Goal: Information Seeking & Learning: Find specific fact

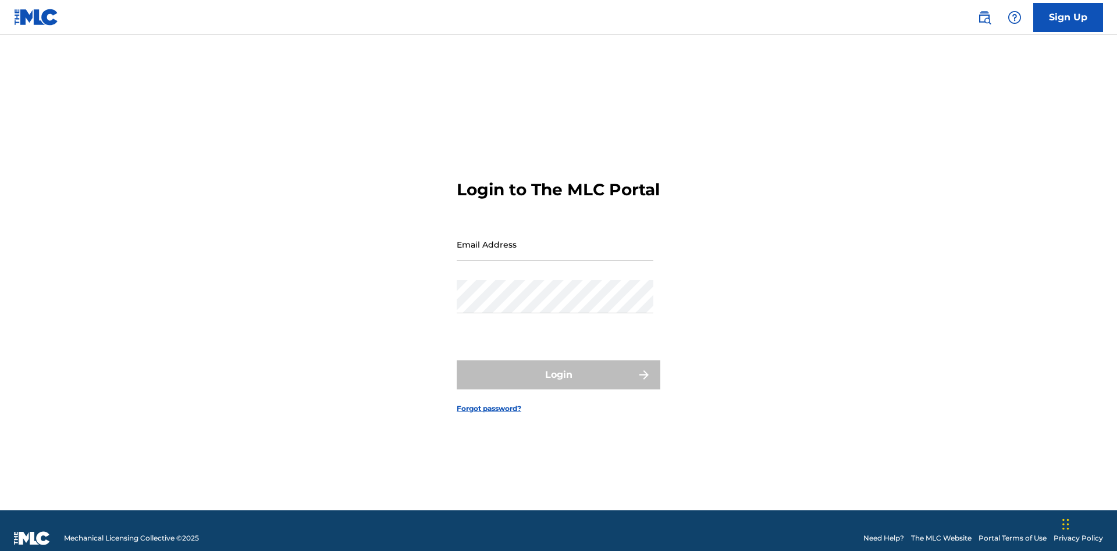
scroll to position [15, 0]
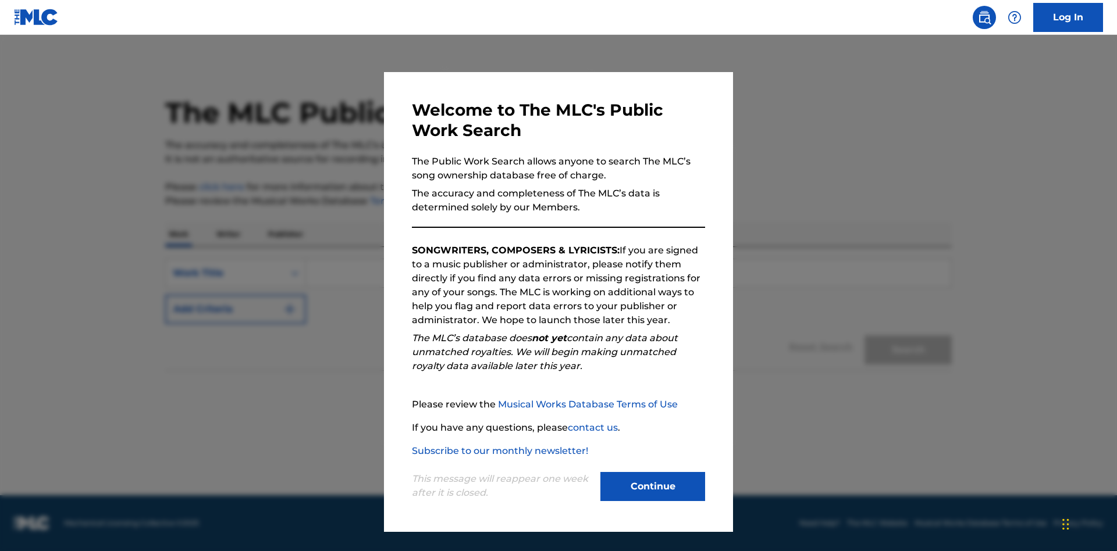
click at [653, 487] on button "Continue" at bounding box center [652, 486] width 105 height 29
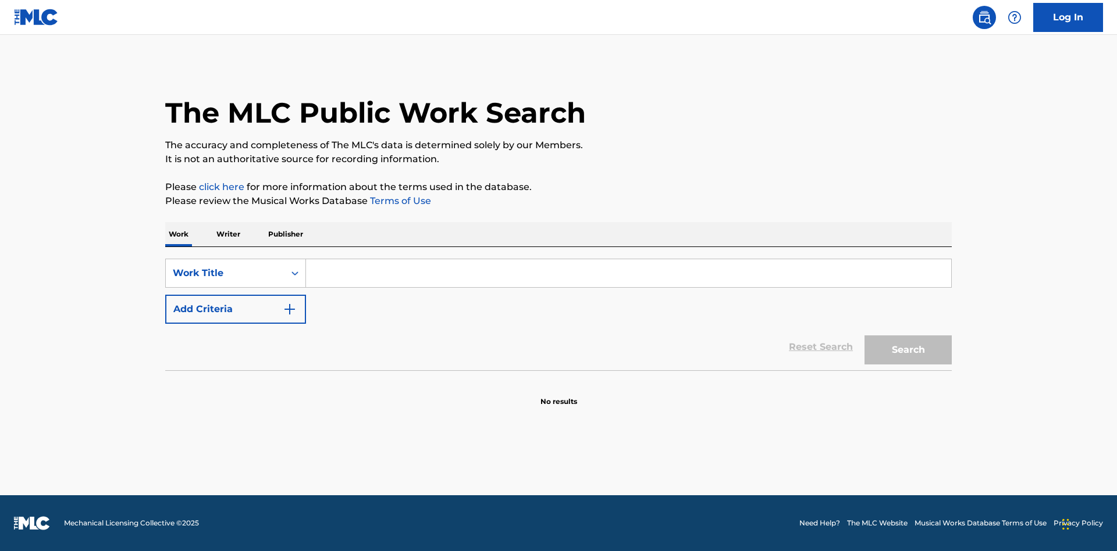
click at [285, 234] on p "Publisher" at bounding box center [286, 234] width 42 height 24
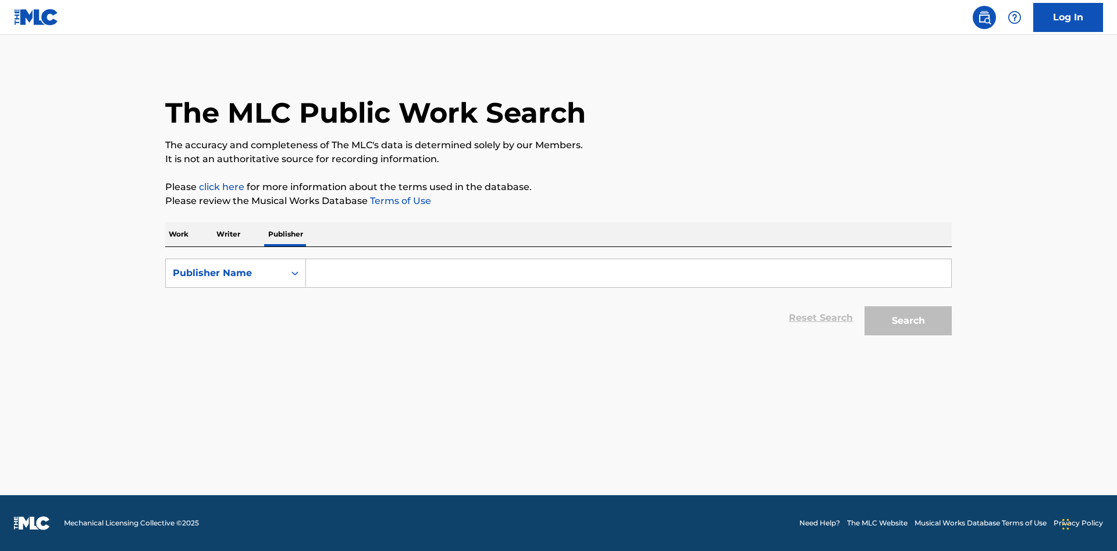
click at [628, 273] on input "Search Form" at bounding box center [628, 273] width 645 height 28
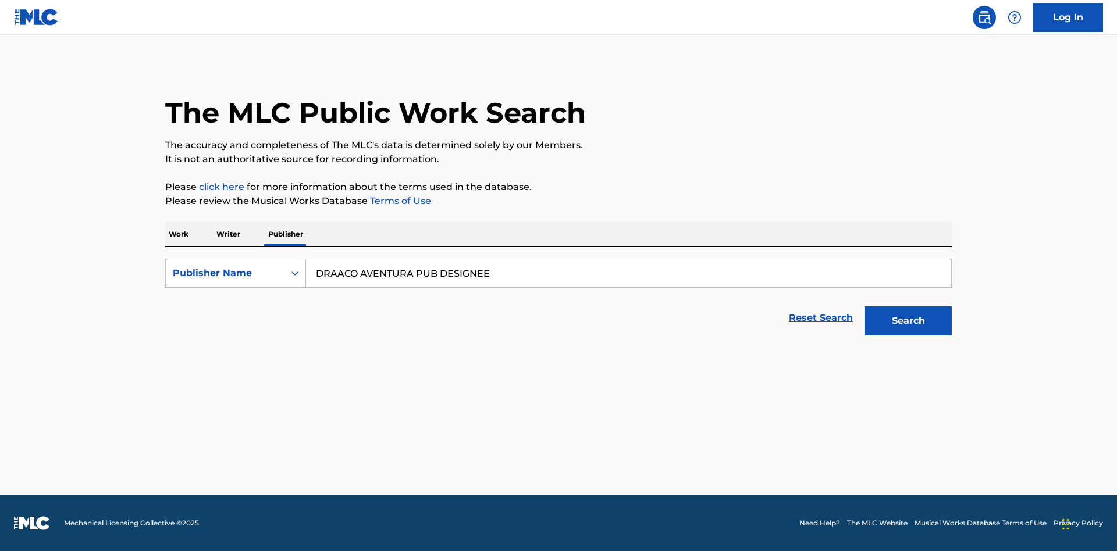
type input "DRAACO AVENTURA PUB DESIGNEE"
click at [908, 321] on button "Search" at bounding box center [907, 321] width 87 height 29
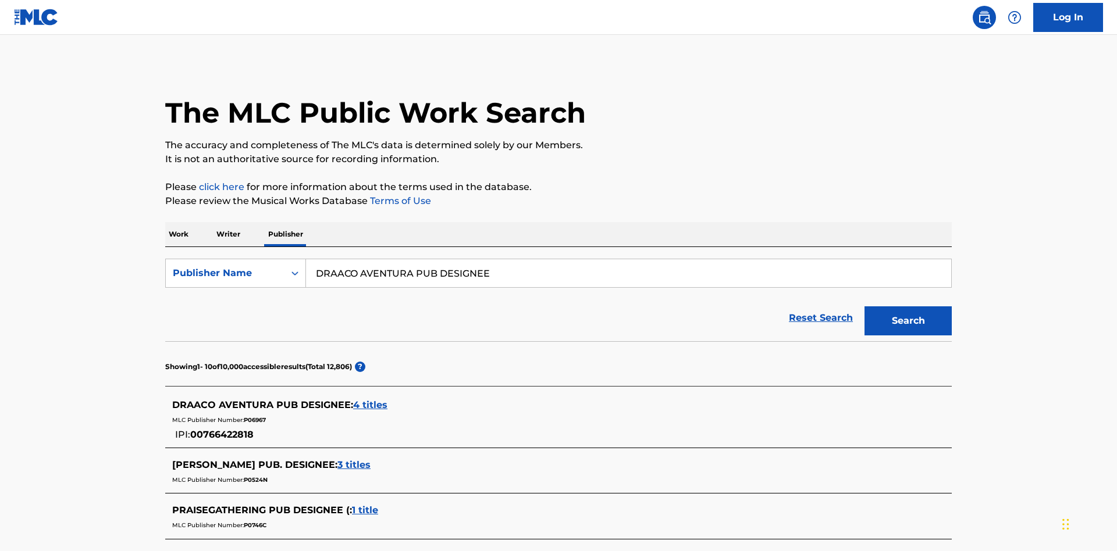
click at [371, 400] on span "4 titles" at bounding box center [370, 405] width 34 height 11
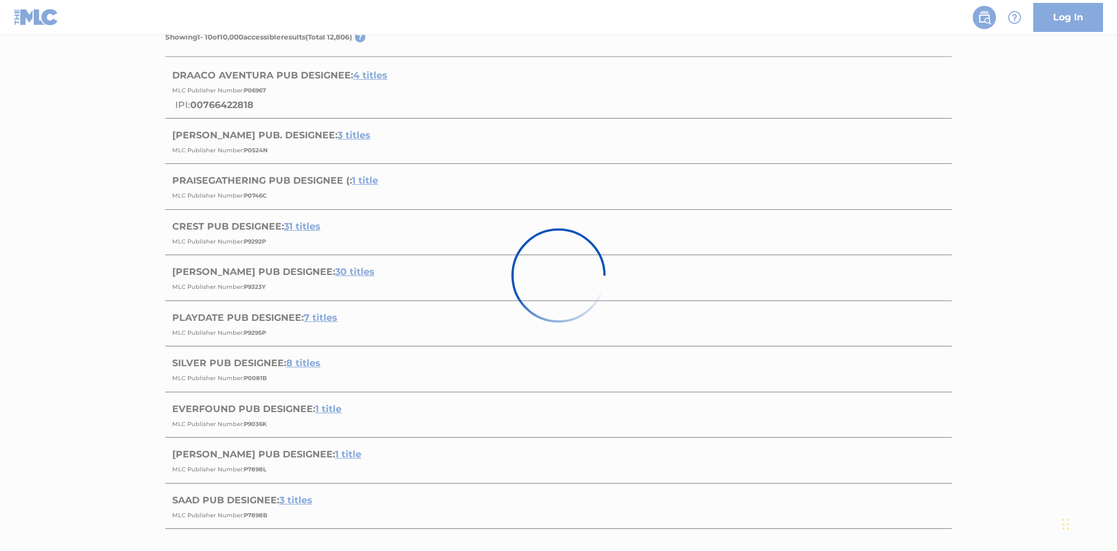
scroll to position [448, 0]
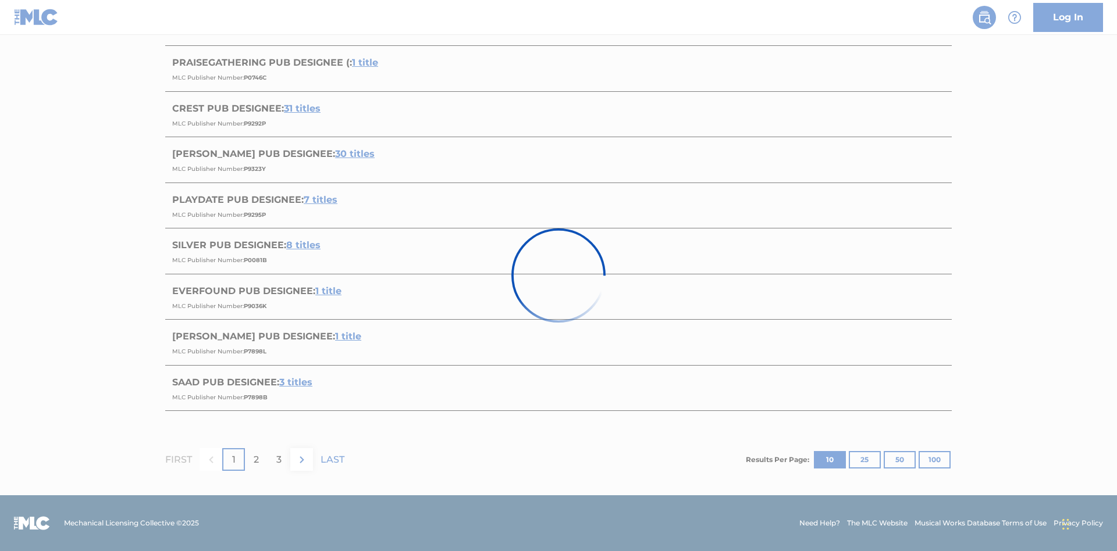
click at [919, 460] on div at bounding box center [558, 275] width 1117 height 551
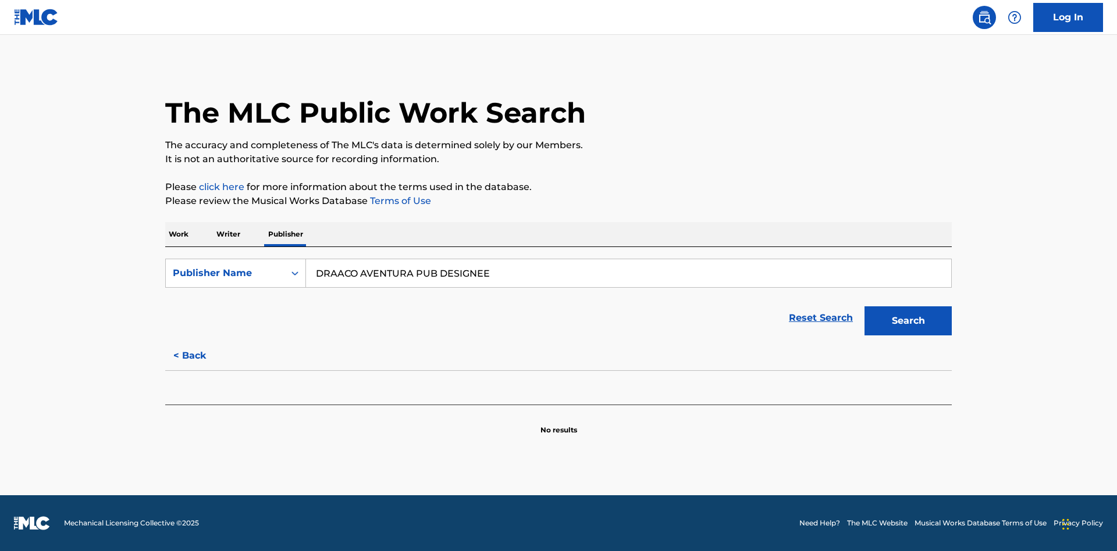
scroll to position [0, 0]
